Goal: Navigation & Orientation: Find specific page/section

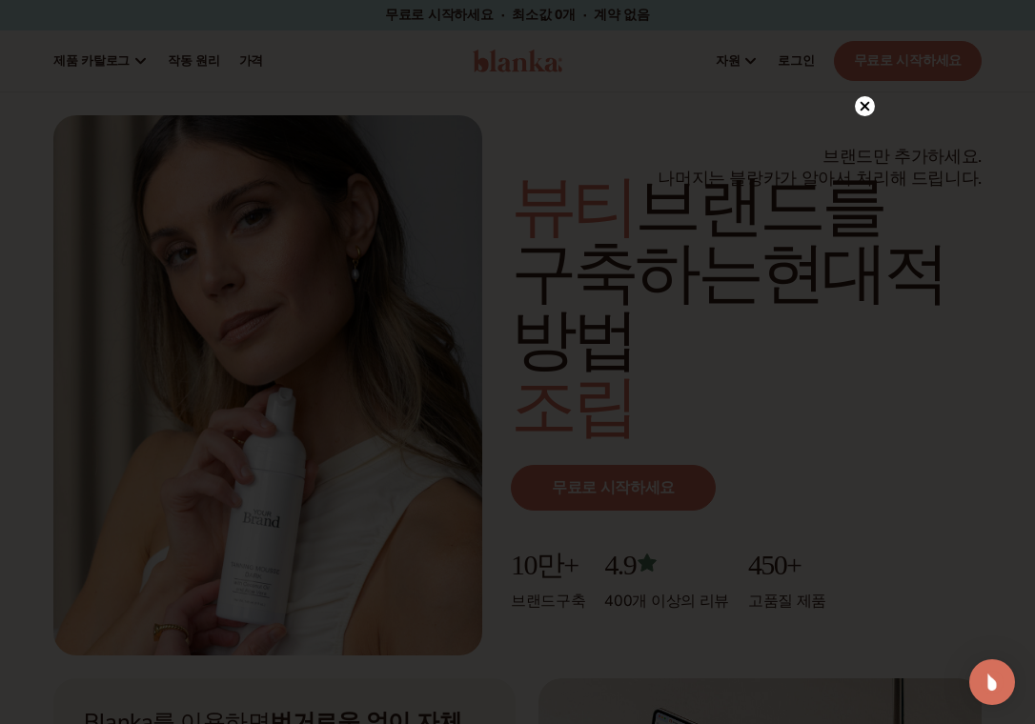
click at [869, 103] on icon at bounding box center [866, 106] width 10 height 10
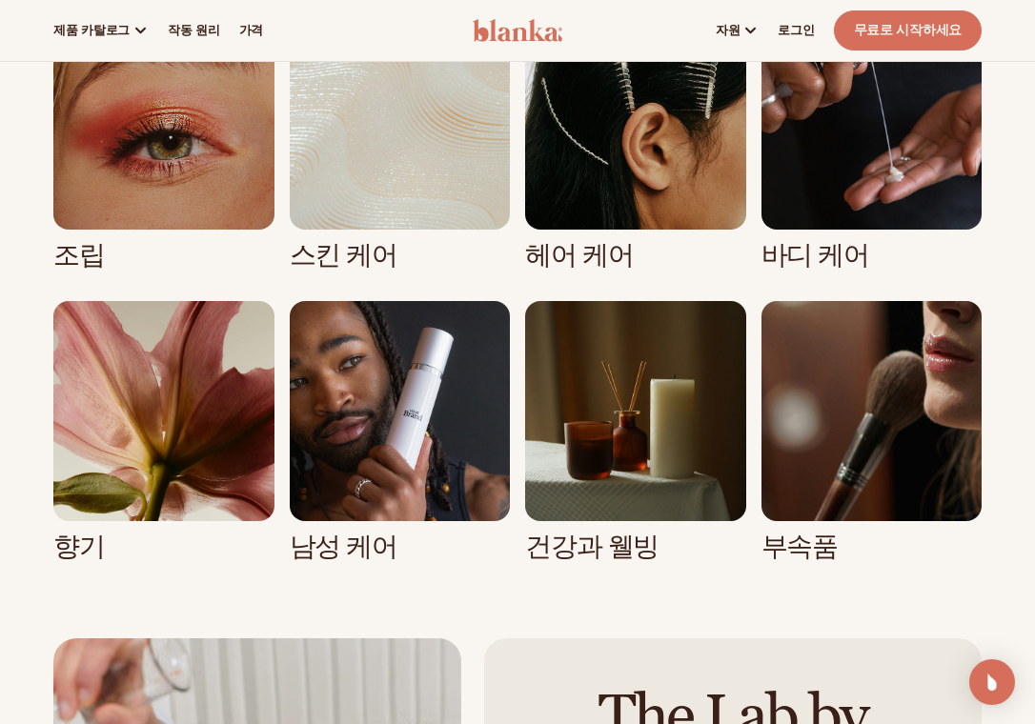
scroll to position [3813, 0]
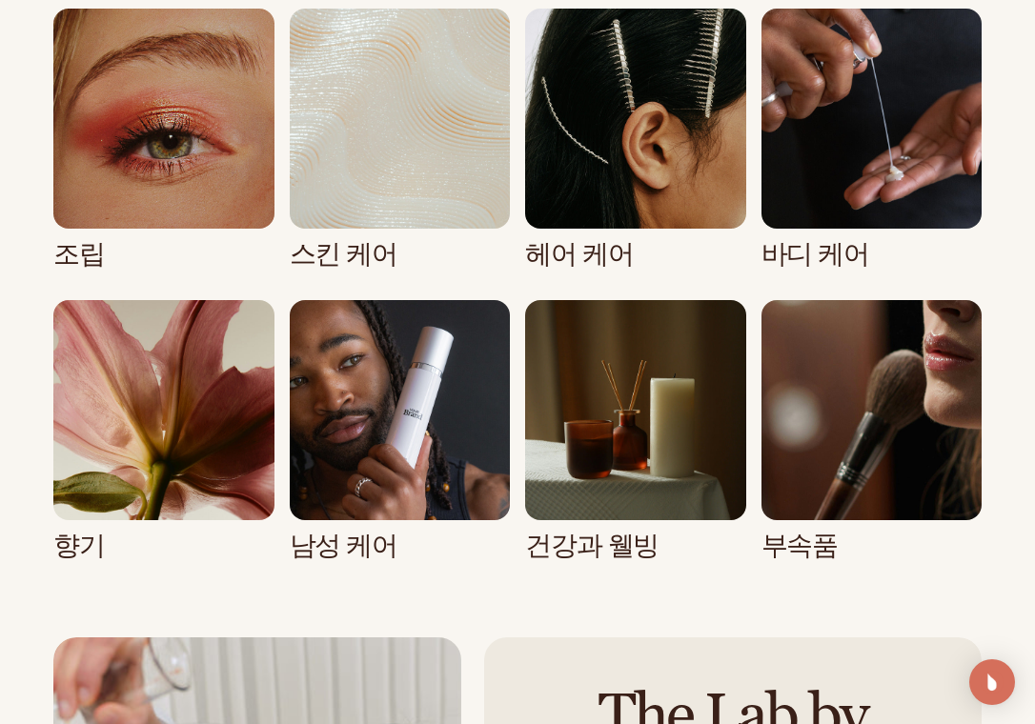
click at [620, 300] on link "7 / 8" at bounding box center [635, 430] width 221 height 261
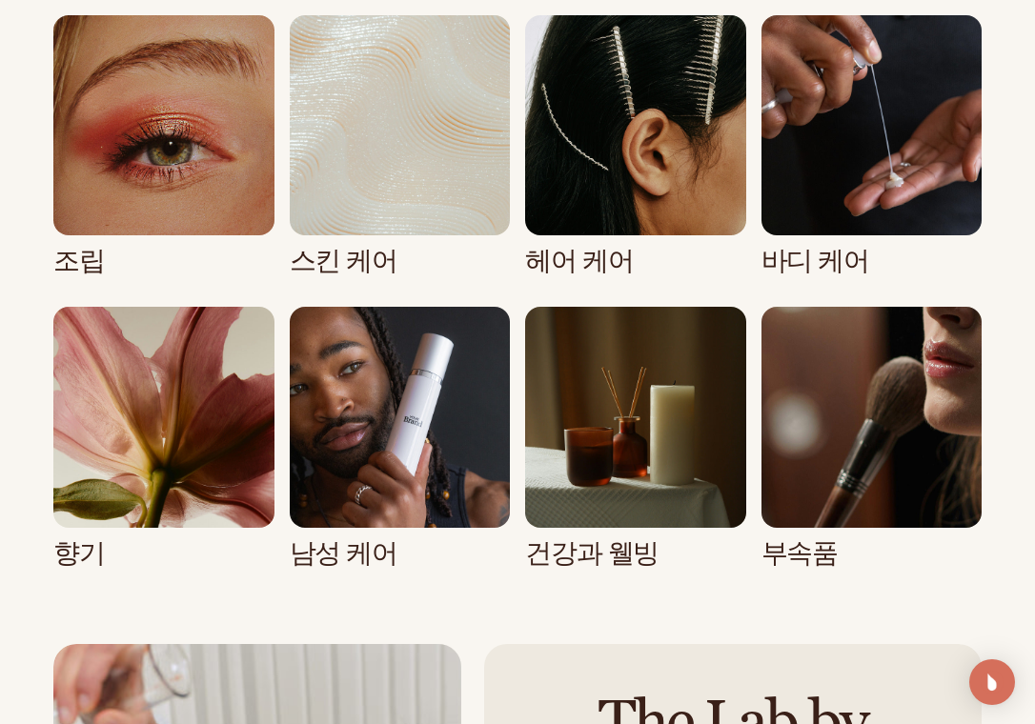
click at [578, 325] on link "7 / 8" at bounding box center [635, 437] width 221 height 261
